Goal: Task Accomplishment & Management: Manage account settings

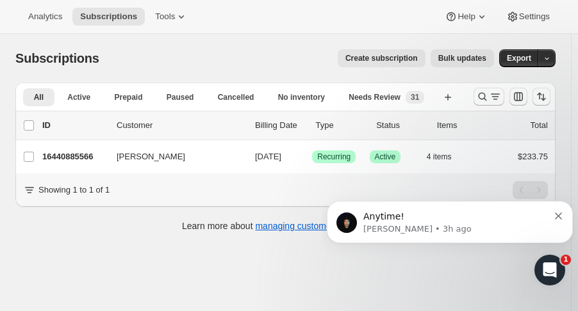
click at [487, 94] on icon "Search and filter results" at bounding box center [482, 96] width 13 height 13
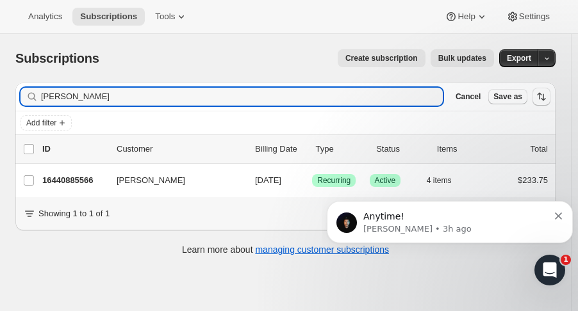
drag, startPoint x: 38, startPoint y: 94, endPoint x: -45, endPoint y: 103, distance: 83.9
click at [0, 103] on html "Analytics Subscriptions Tools Help Settings Skip to content Subscriptions. This…" at bounding box center [289, 155] width 578 height 311
type input "daniel baca"
click at [62, 173] on div "16374497598 Daniel Bacastow --- Success Recurring Cancelled 2 items $250.33" at bounding box center [295, 181] width 506 height 18
